Goal: Communication & Community: Answer question/provide support

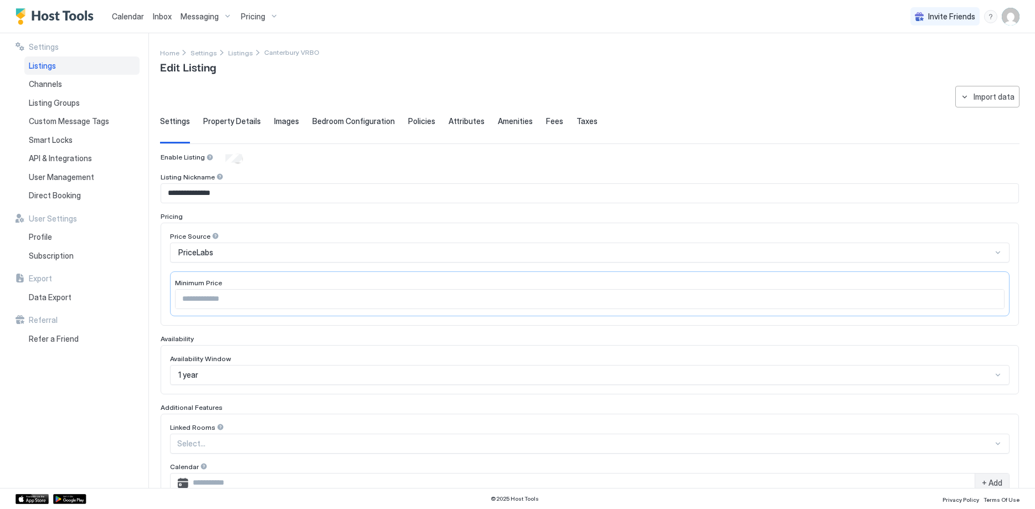
click at [126, 13] on span "Calendar" at bounding box center [128, 16] width 32 height 9
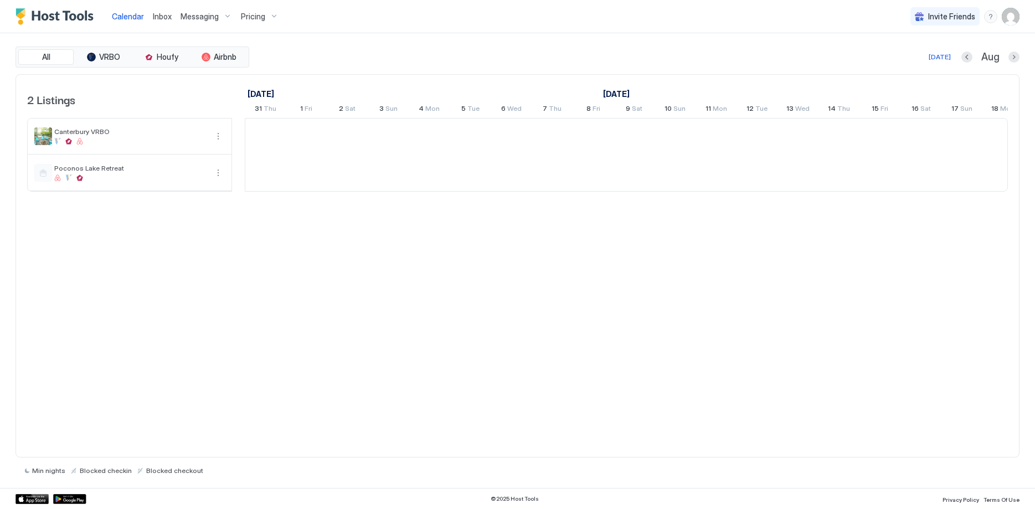
scroll to position [0, 615]
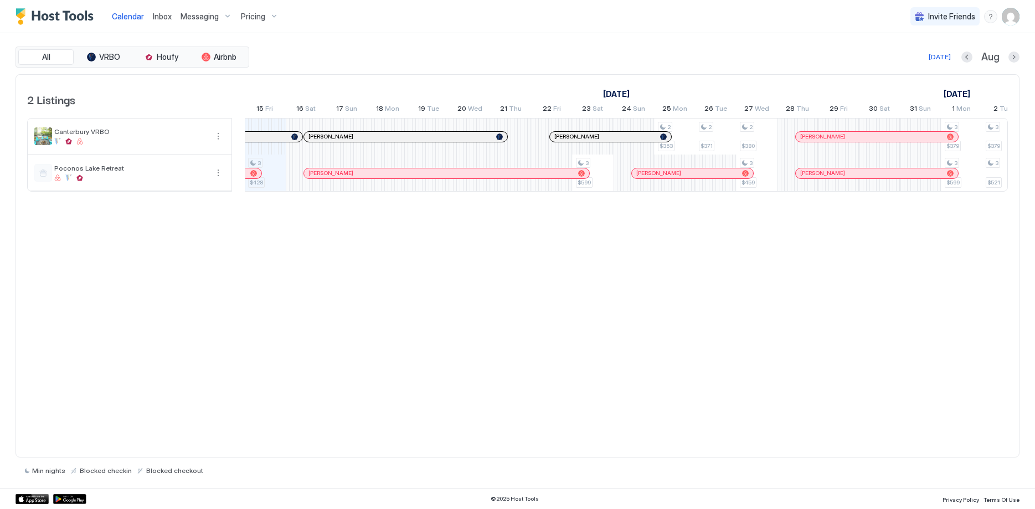
click at [256, 11] on div "Pricing" at bounding box center [260, 16] width 47 height 19
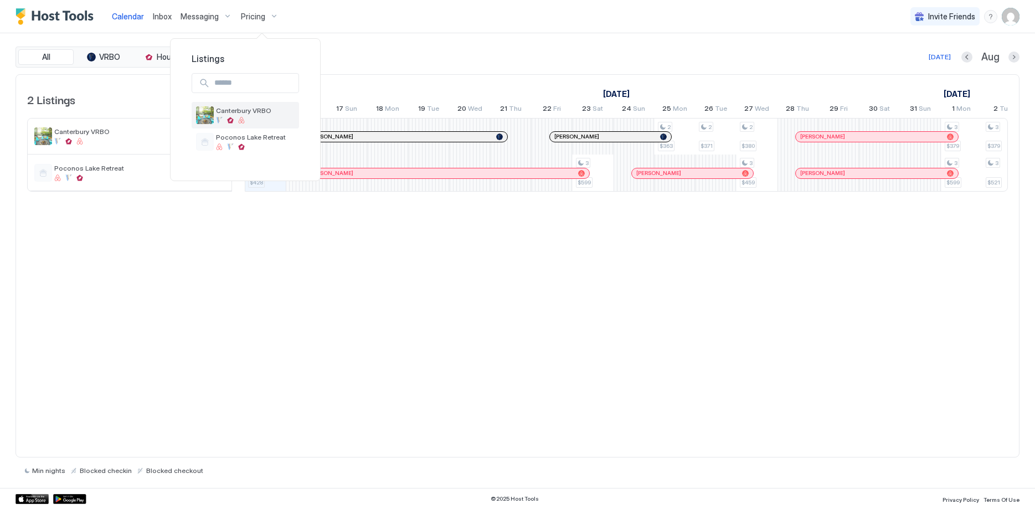
click at [246, 114] on span "Canterbury VRBO" at bounding box center [255, 110] width 79 height 8
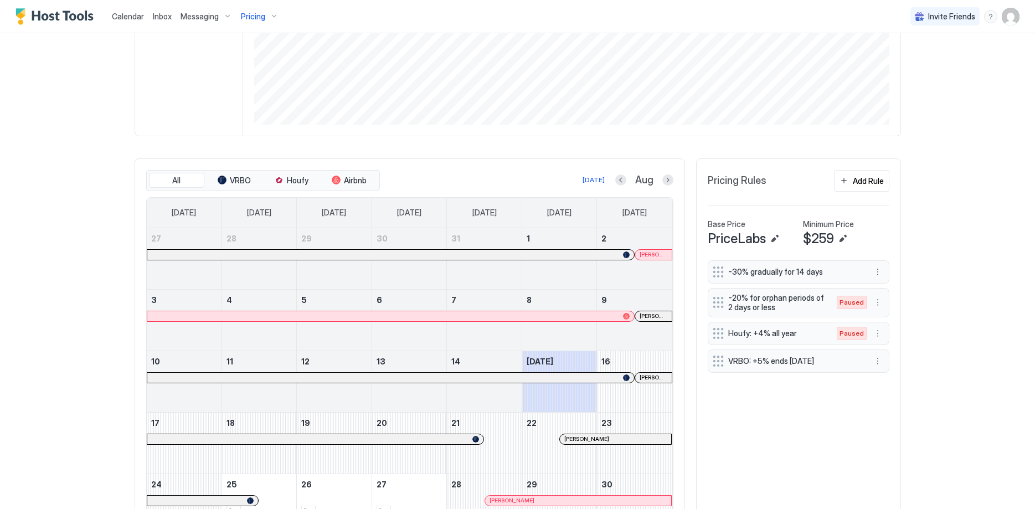
scroll to position [203, 0]
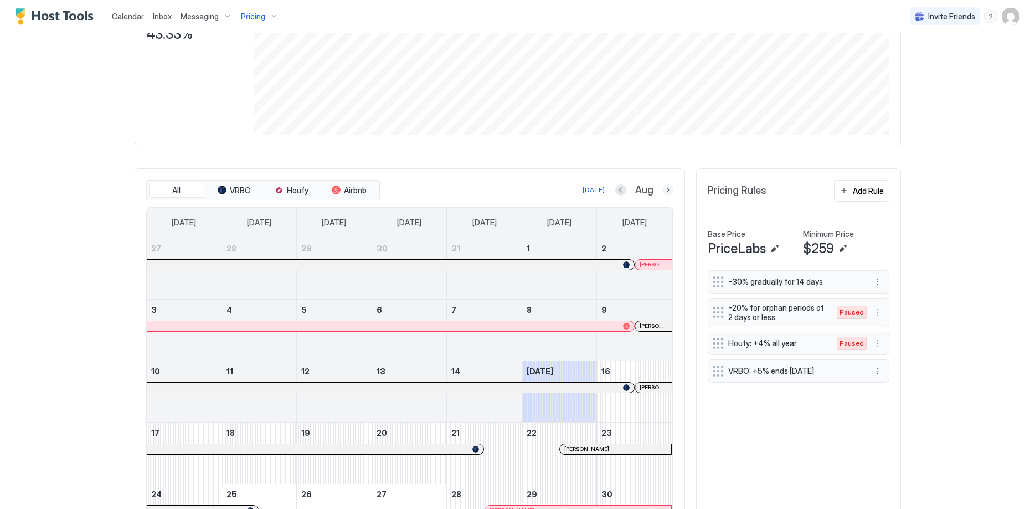
click at [666, 191] on button "Next month" at bounding box center [667, 189] width 11 height 11
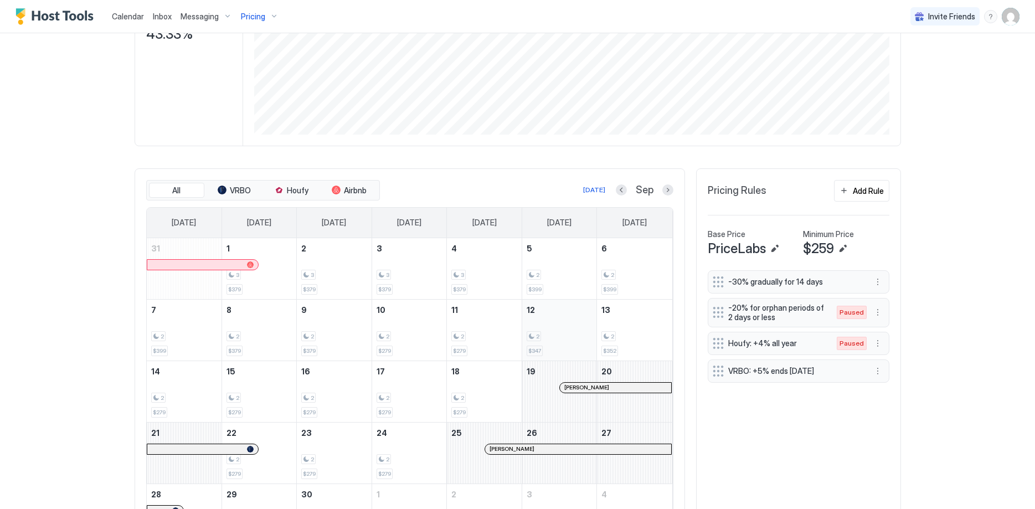
scroll to position [283, 0]
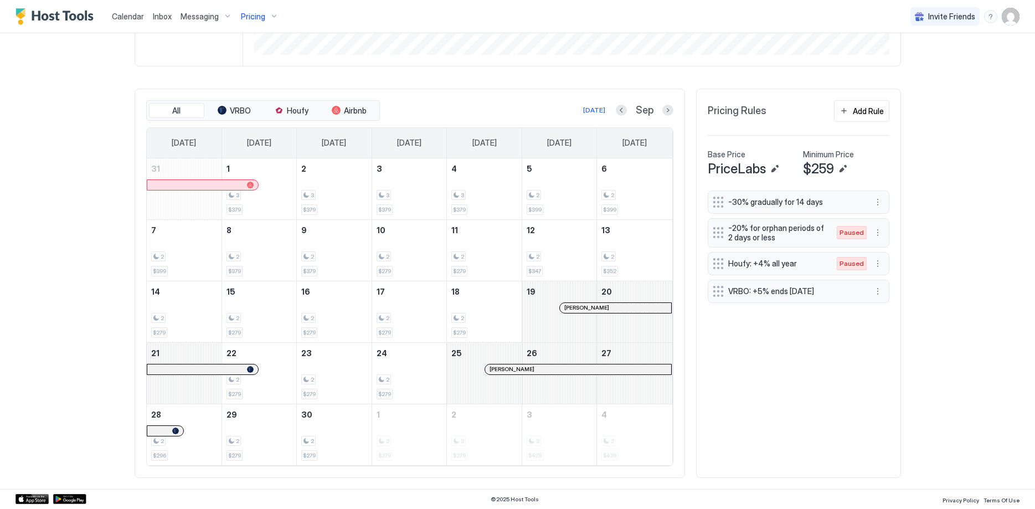
click at [590, 311] on div at bounding box center [590, 308] width 9 height 9
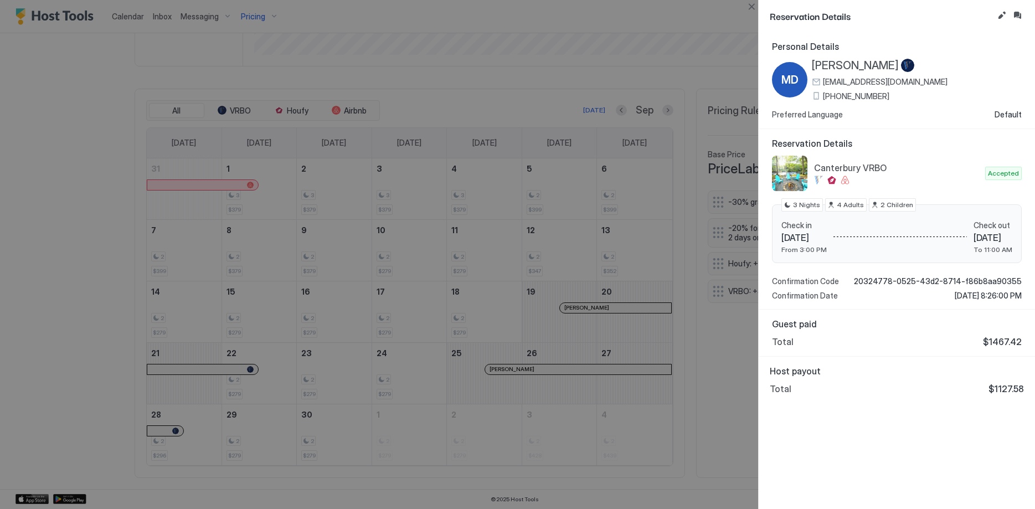
click at [191, 13] on div at bounding box center [517, 254] width 1035 height 509
click at [205, 17] on div at bounding box center [517, 254] width 1035 height 509
click at [753, 8] on button "Close" at bounding box center [751, 6] width 13 height 13
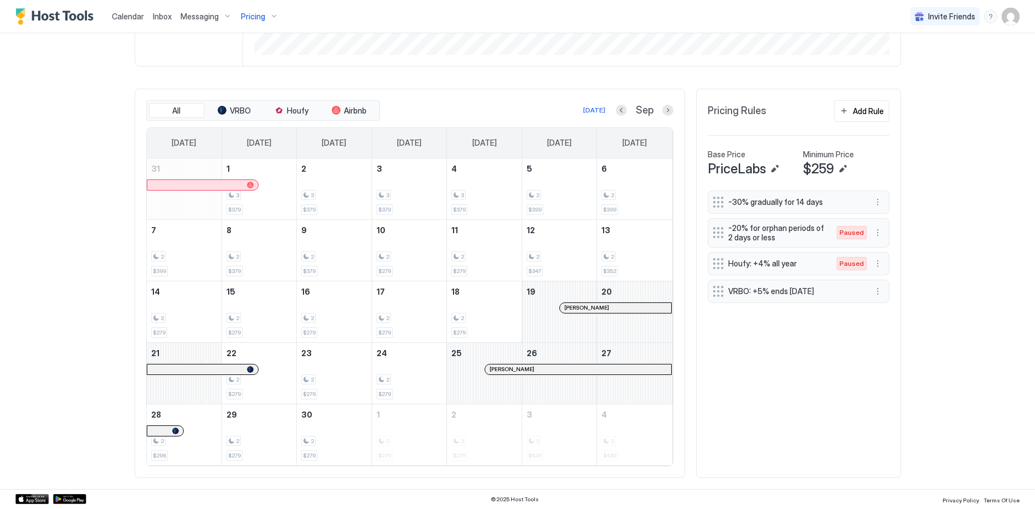
click at [202, 19] on span "Messaging" at bounding box center [200, 17] width 38 height 10
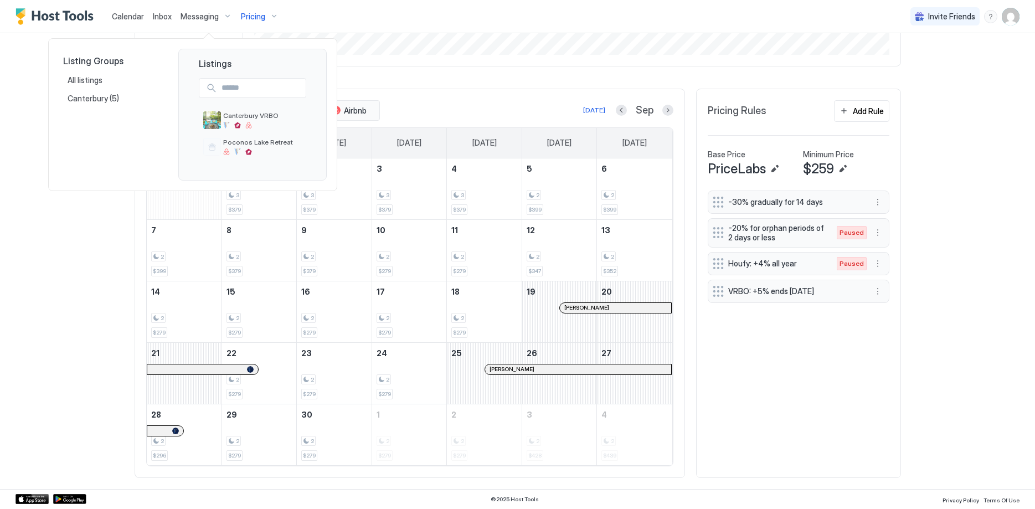
click at [302, 12] on div at bounding box center [517, 254] width 1035 height 509
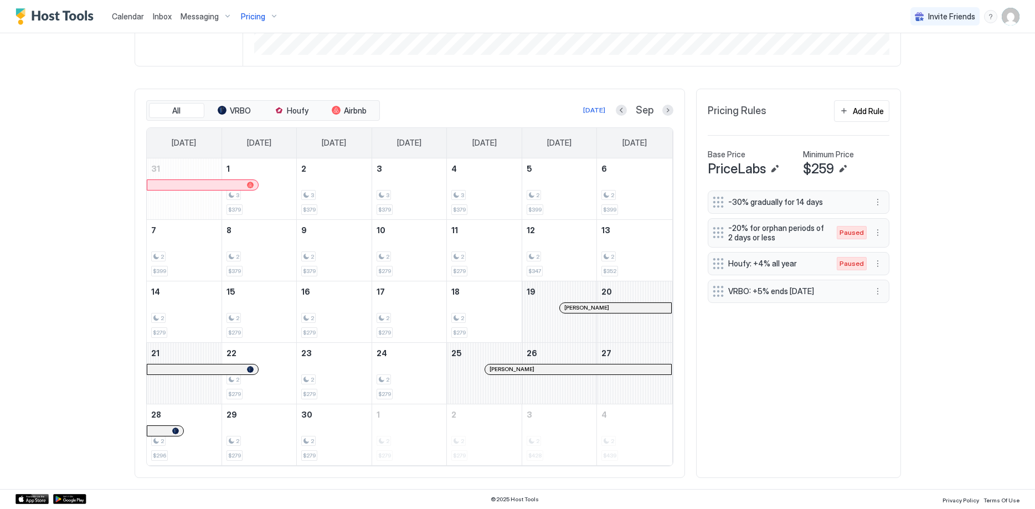
click at [158, 17] on span "Inbox" at bounding box center [162, 16] width 19 height 9
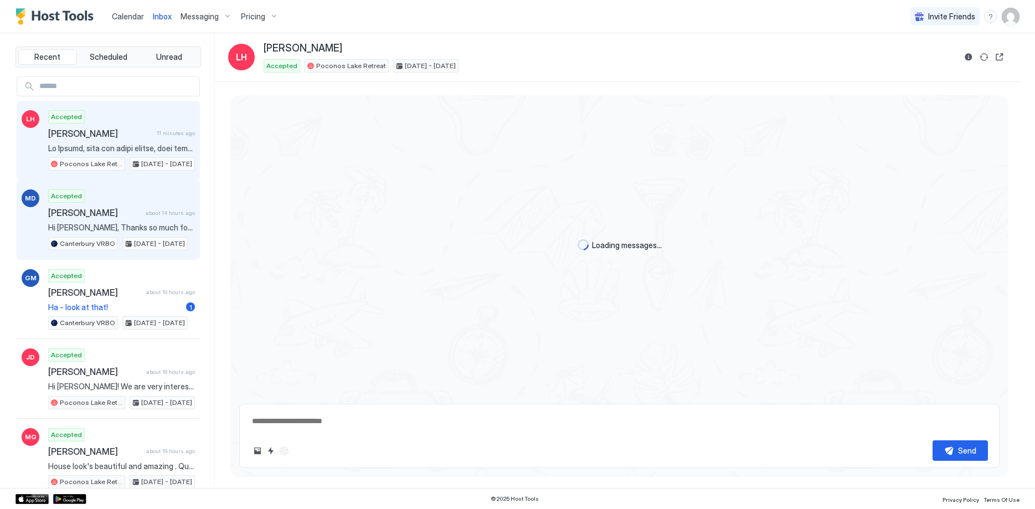
scroll to position [1352, 0]
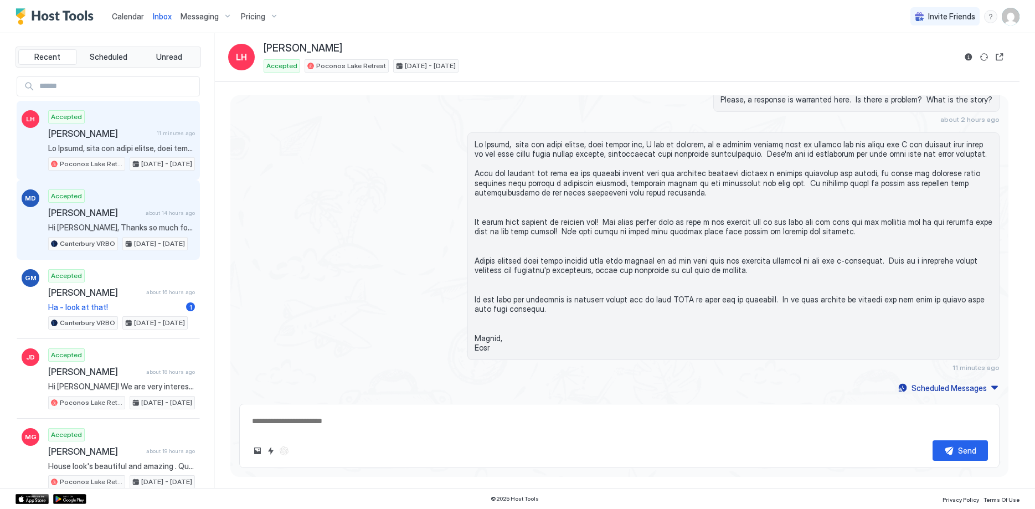
click at [120, 222] on div "Accepted [PERSON_NAME] D about 14 hours ago Hi [PERSON_NAME], Thanks so much fo…" at bounding box center [121, 219] width 147 height 61
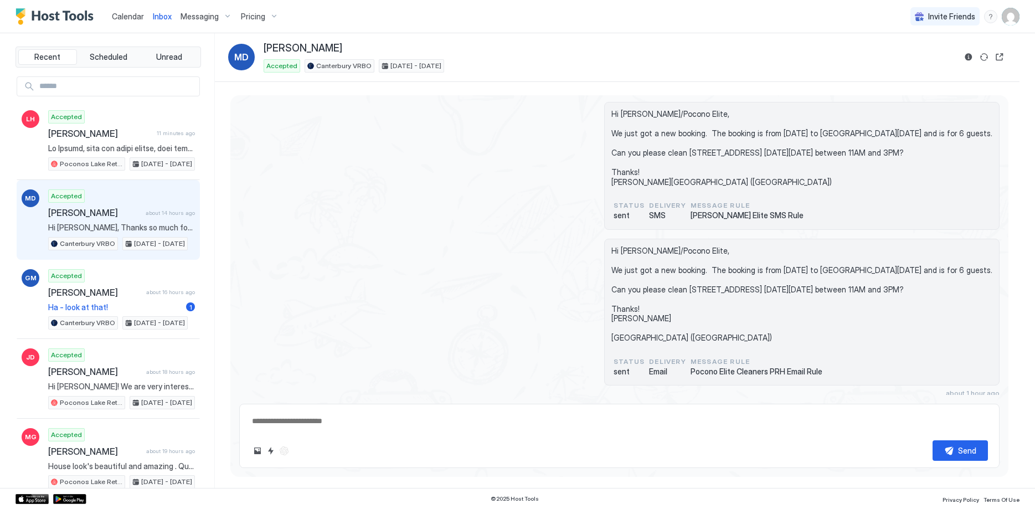
scroll to position [271, 0]
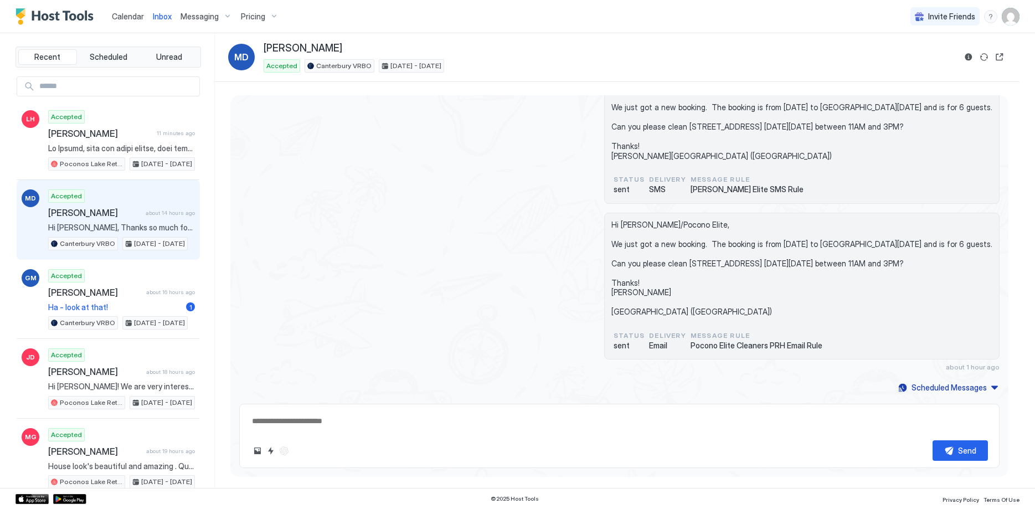
click at [419, 425] on textarea at bounding box center [619, 421] width 737 height 20
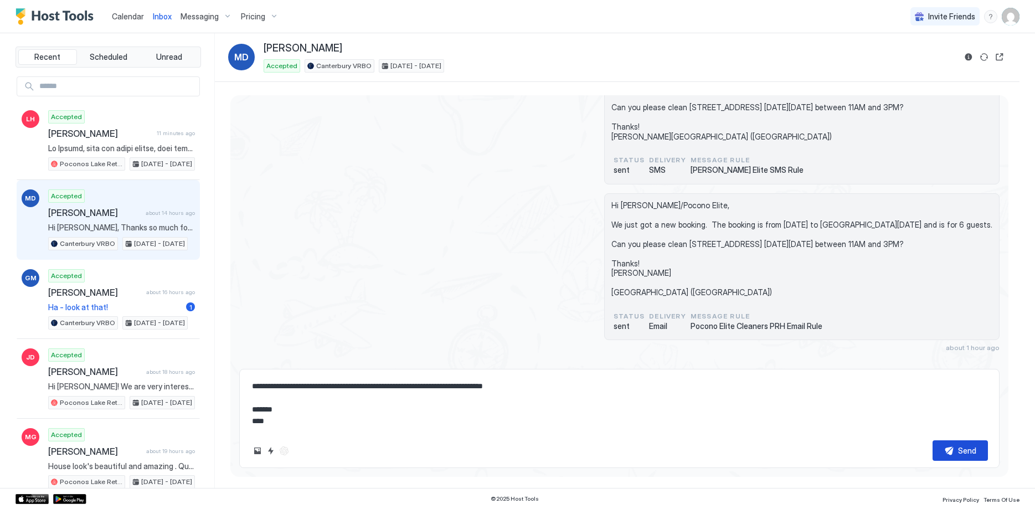
type textarea "**********"
click at [944, 450] on button "Send" at bounding box center [960, 450] width 55 height 20
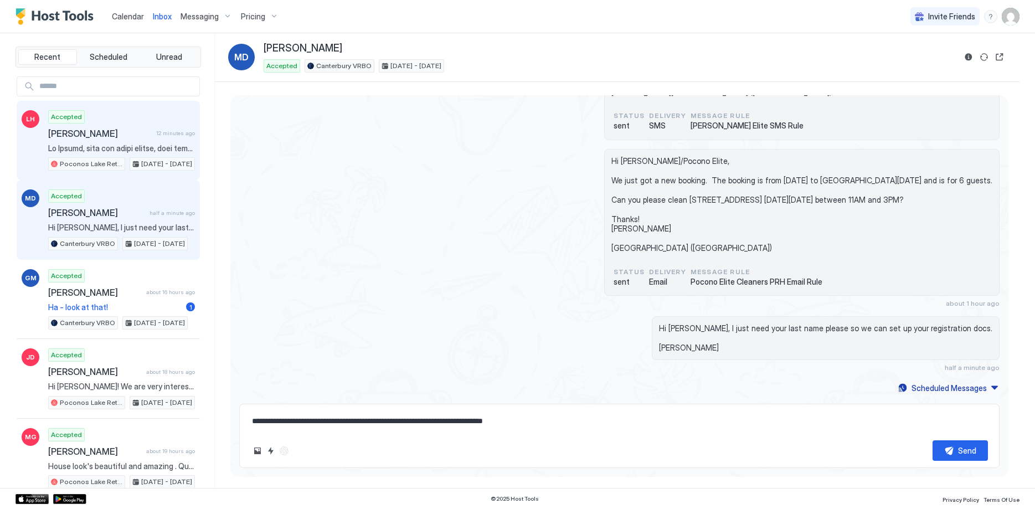
click at [139, 147] on span at bounding box center [121, 148] width 147 height 10
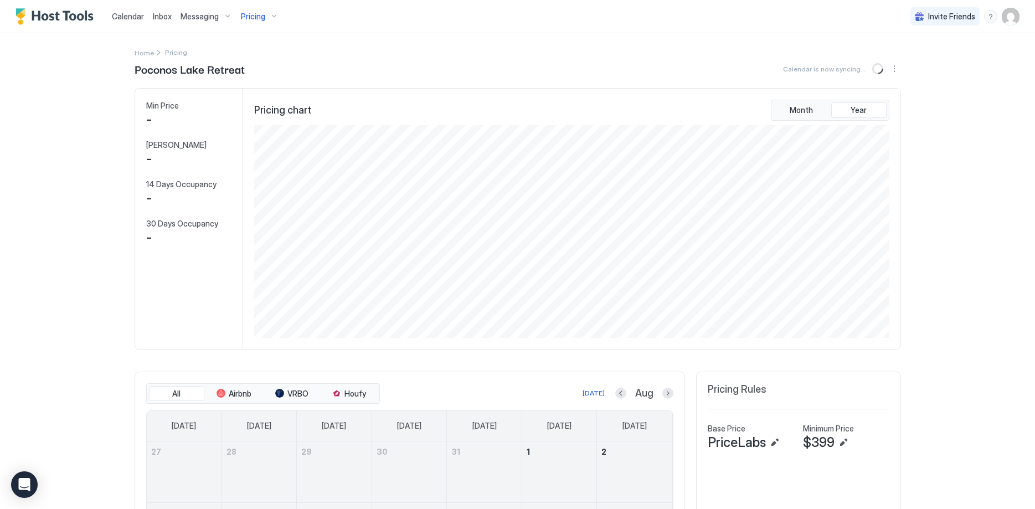
scroll to position [213, 638]
